Goal: Entertainment & Leisure: Consume media (video, audio)

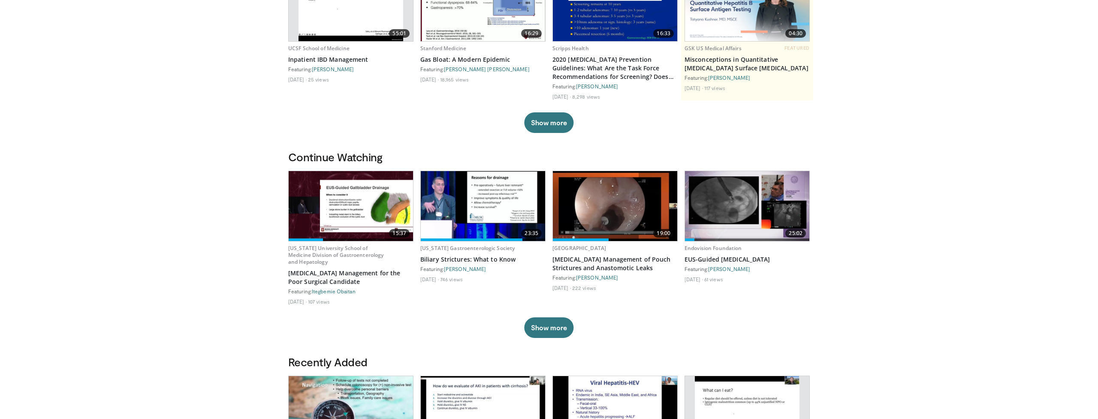
scroll to position [143, 0]
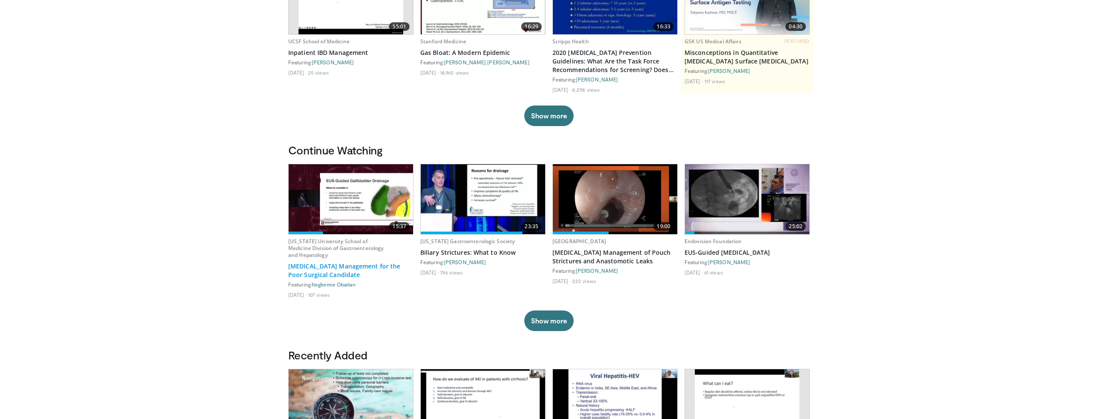
click at [337, 270] on link "[MEDICAL_DATA] Management for the Poor Surgical Candidate" at bounding box center [350, 270] width 125 height 17
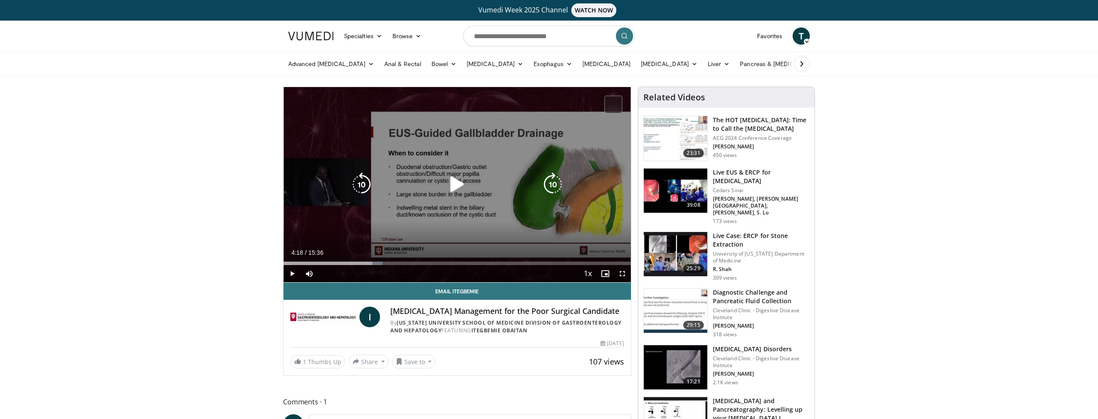
click at [356, 182] on icon "Video Player" at bounding box center [362, 184] width 24 height 24
